Goal: Check status: Check status

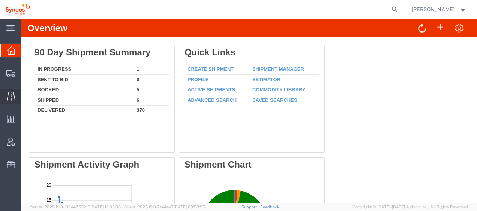
click at [26, 96] on span "Traffic" at bounding box center [23, 96] width 5 height 15
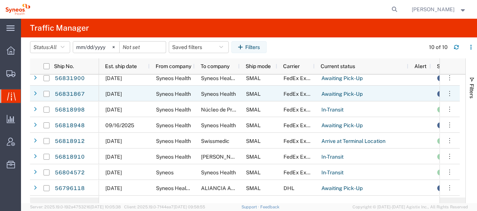
scroll to position [34, 0]
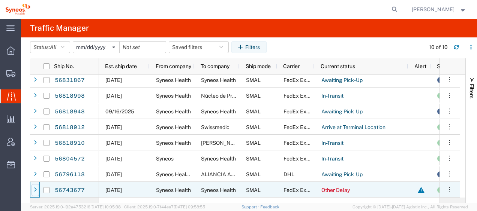
click at [32, 190] on div at bounding box center [34, 190] width 7 height 12
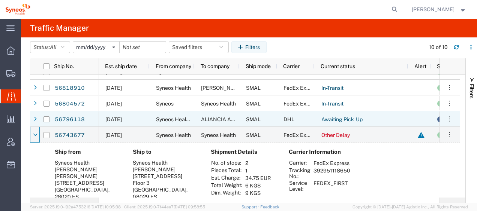
scroll to position [126, 0]
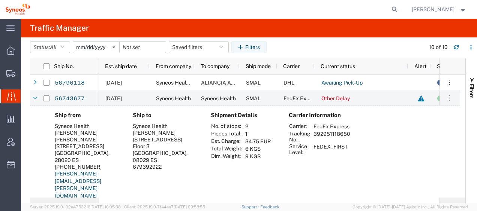
drag, startPoint x: 314, startPoint y: 141, endPoint x: 351, endPoint y: 141, distance: 37.1
click at [351, 141] on td "392951118650" at bounding box center [332, 136] width 42 height 13
drag, startPoint x: 351, startPoint y: 141, endPoint x: 346, endPoint y: 141, distance: 5.3
copy td "392951118650"
